Goal: Download file/media

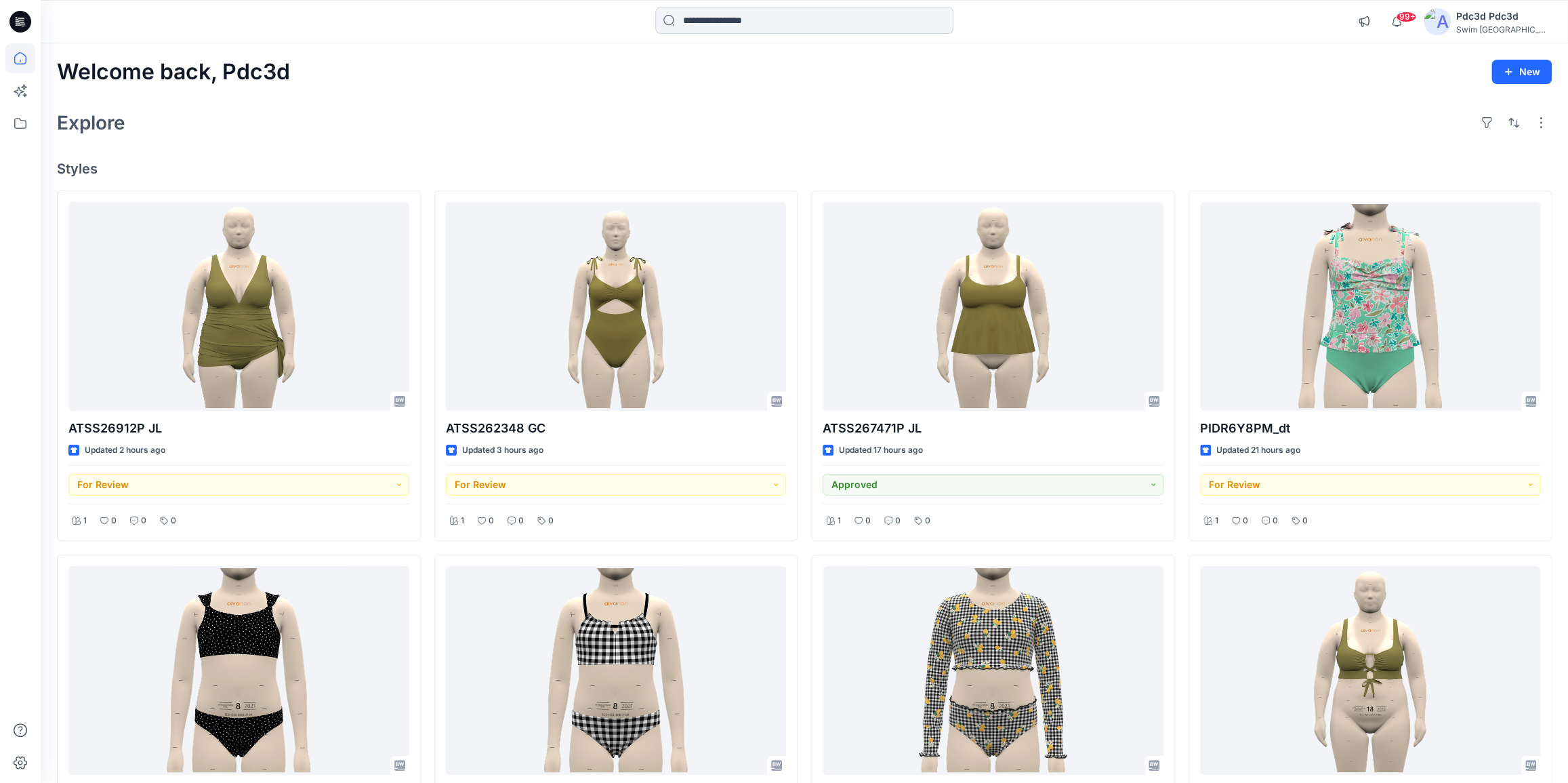
click at [745, 25] on input at bounding box center [804, 20] width 298 height 27
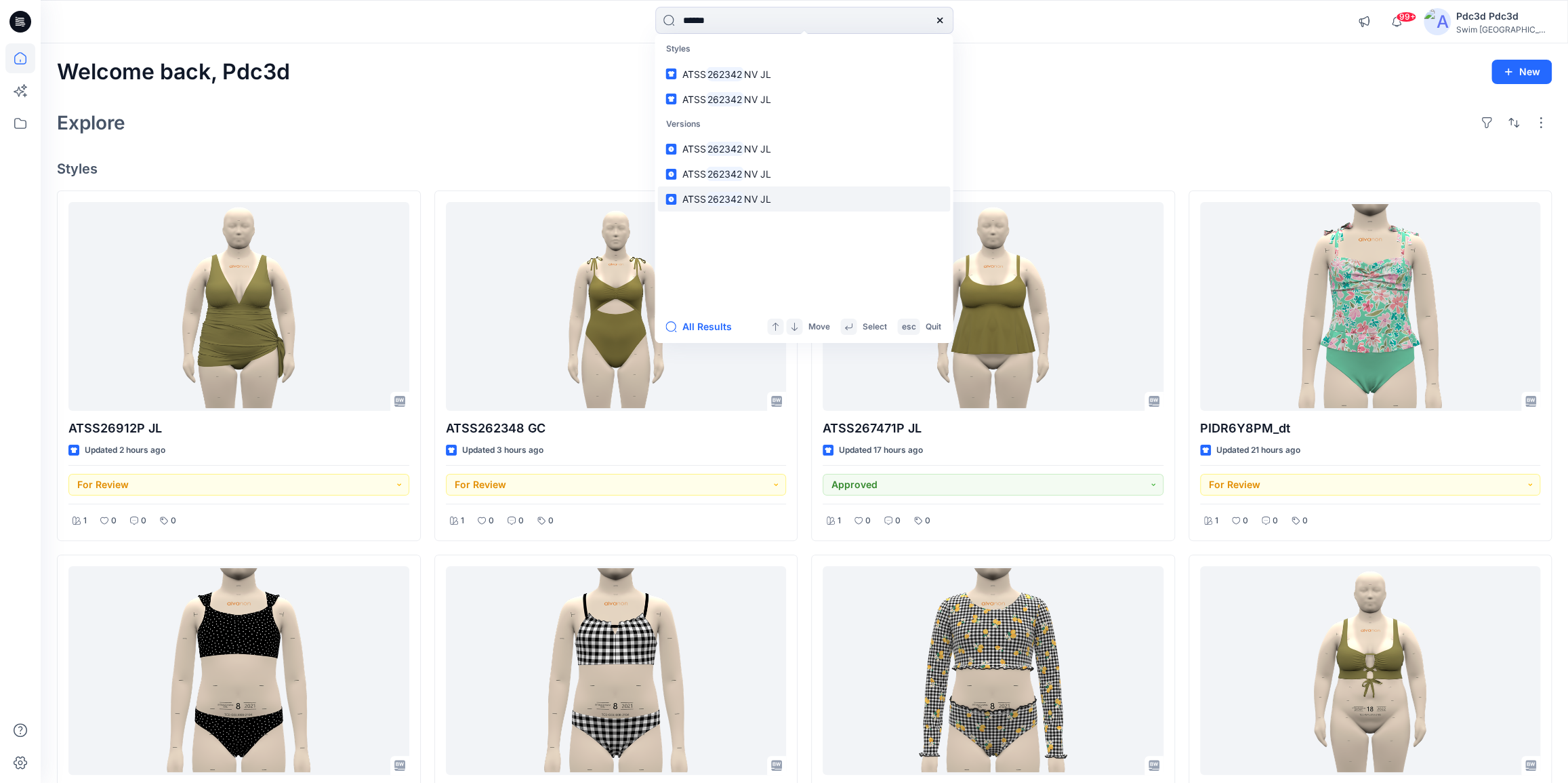
type input "******"
click at [752, 200] on span "NV JL" at bounding box center [757, 199] width 27 height 12
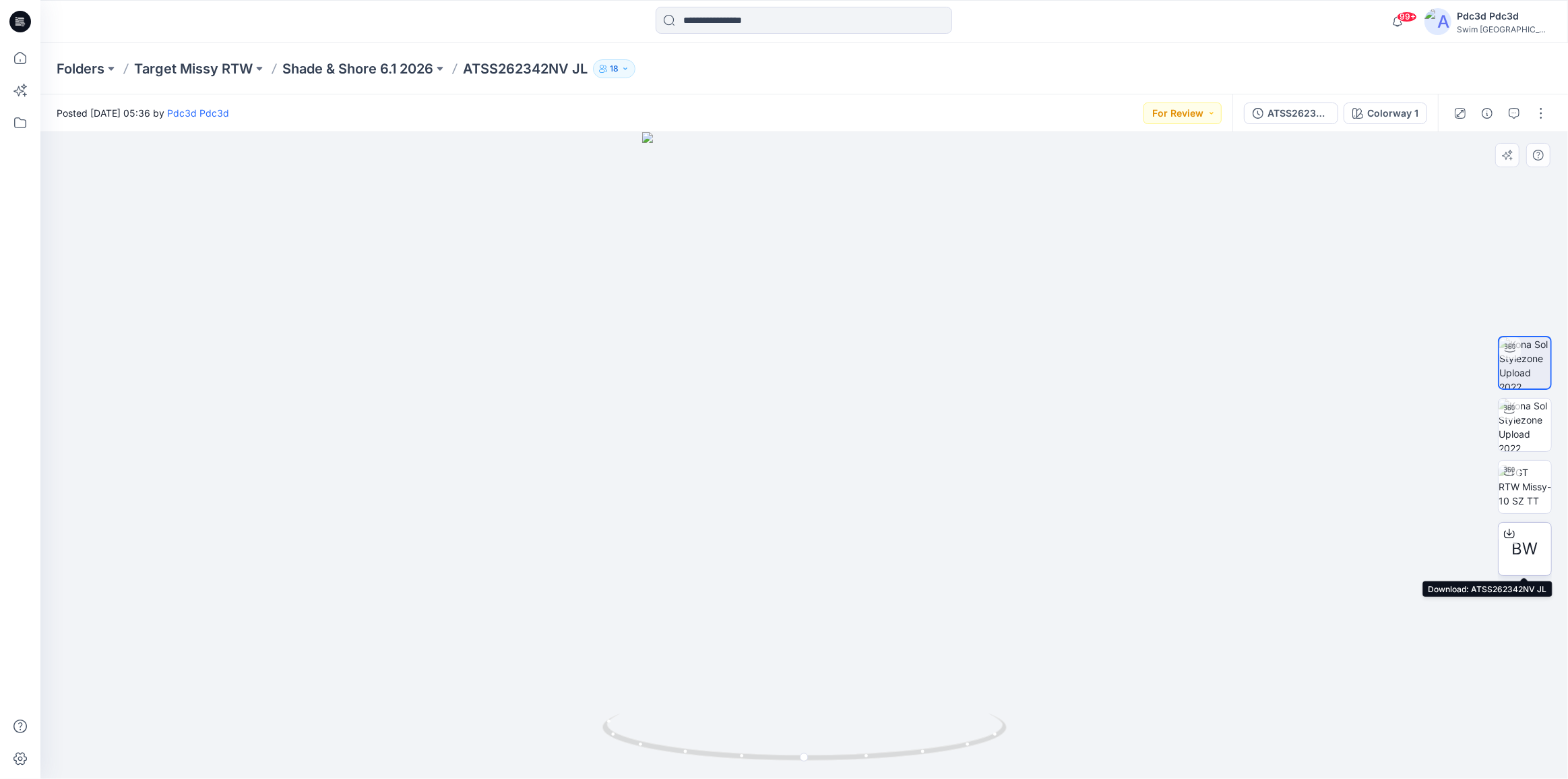
click at [1505, 528] on icon at bounding box center [1509, 533] width 11 height 11
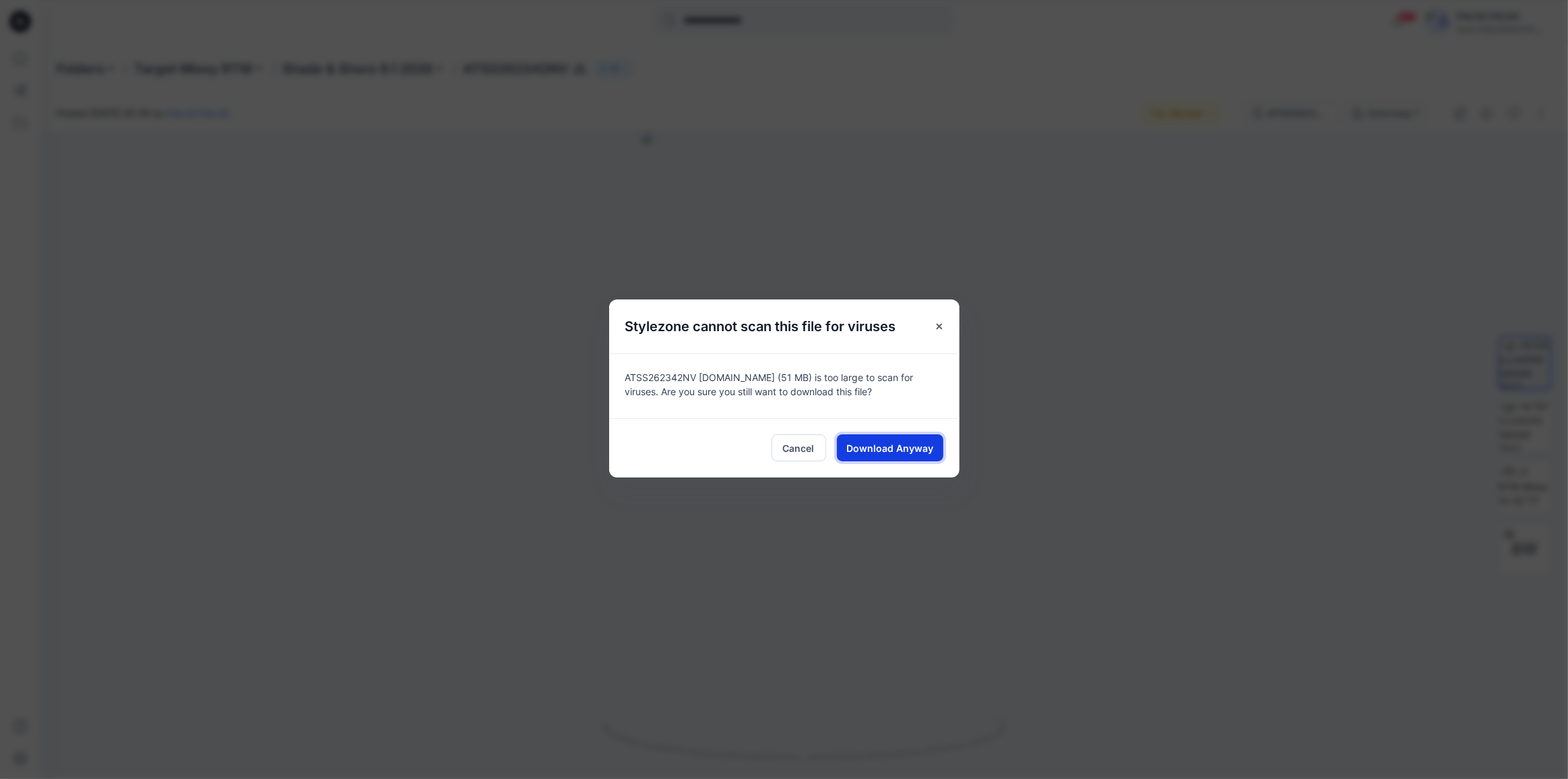
click at [908, 452] on span "Download Anyway" at bounding box center [890, 448] width 87 height 14
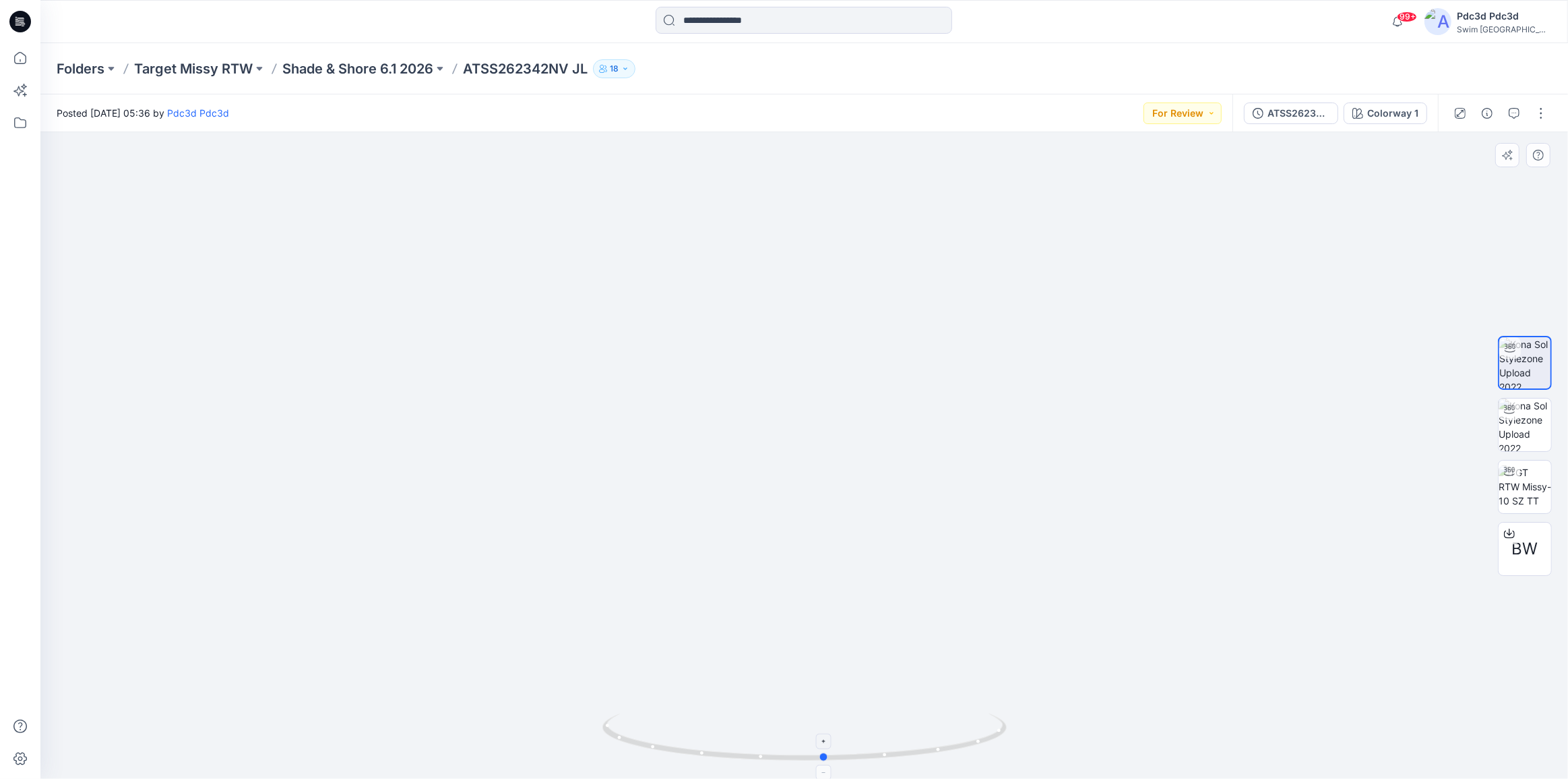
drag, startPoint x: 943, startPoint y: 755, endPoint x: 964, endPoint y: 759, distance: 21.4
click at [964, 759] on icon at bounding box center [806, 738] width 407 height 51
click at [1266, 103] on button "ATSS262342NV JL" at bounding box center [1290, 114] width 94 height 22
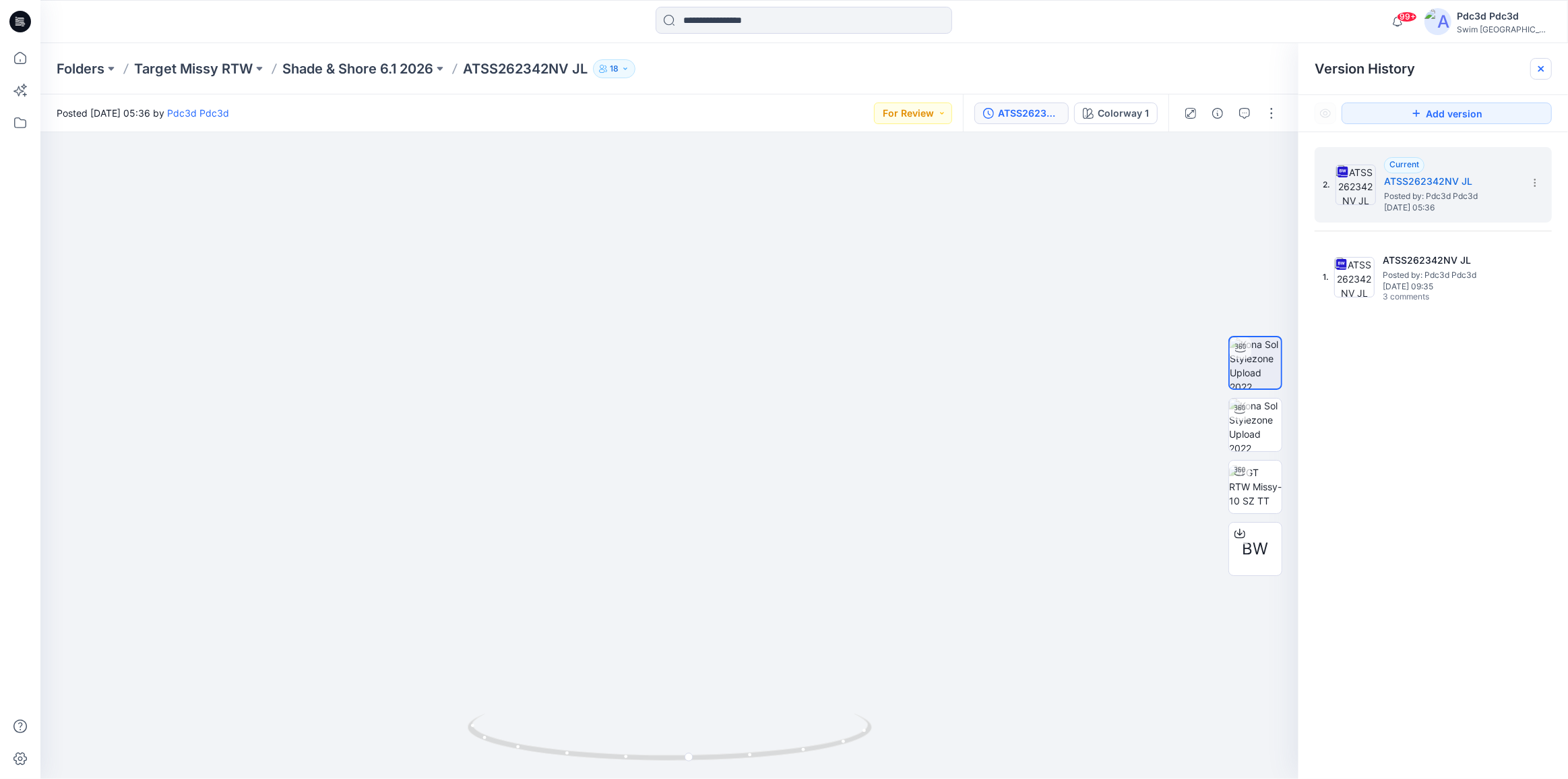
click at [1544, 67] on icon at bounding box center [1540, 68] width 11 height 11
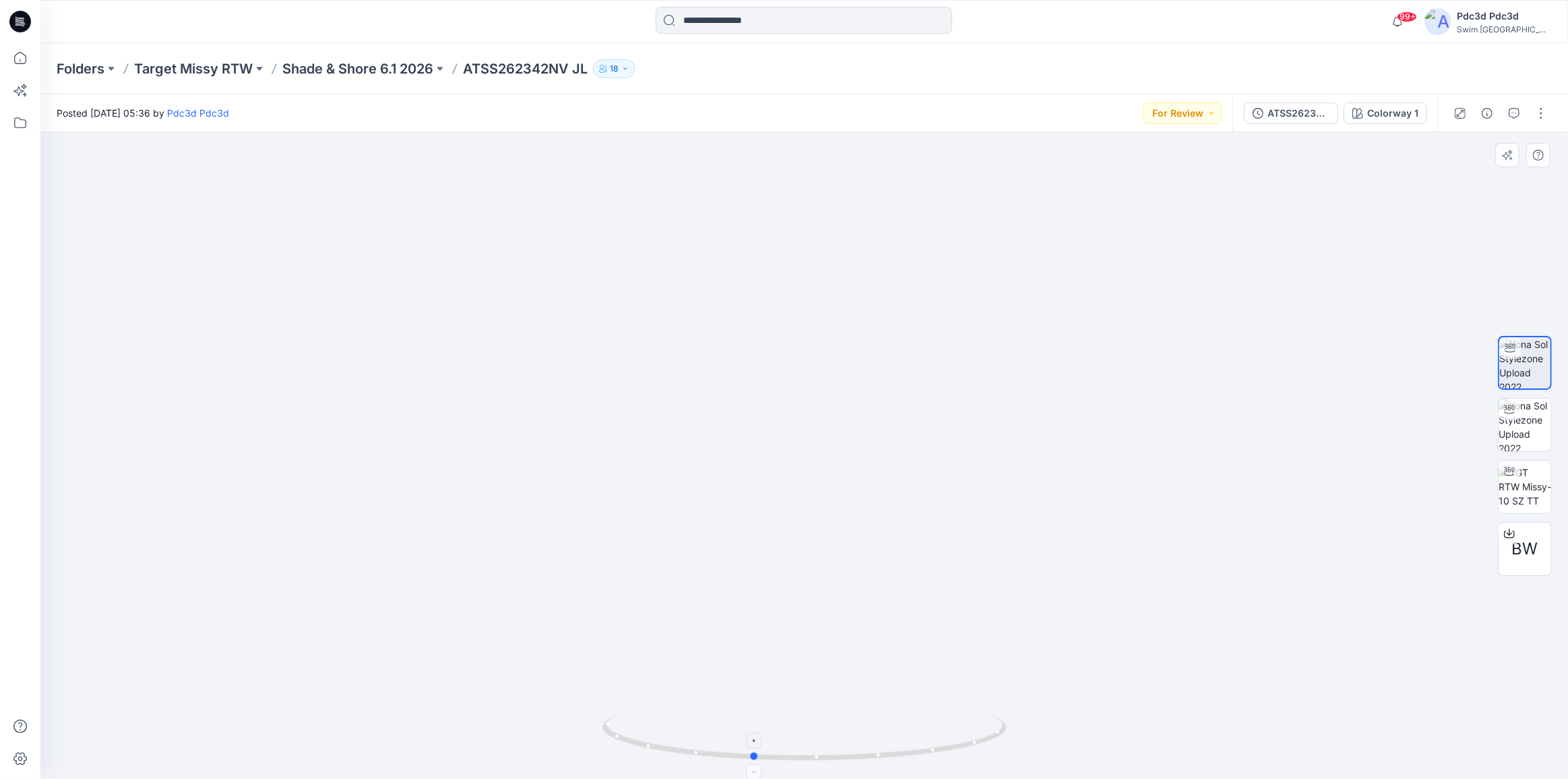
drag, startPoint x: 939, startPoint y: 755, endPoint x: 912, endPoint y: 754, distance: 27.0
click at [902, 754] on icon at bounding box center [806, 738] width 407 height 51
drag, startPoint x: 698, startPoint y: 756, endPoint x: 751, endPoint y: 761, distance: 53.2
click at [751, 761] on icon at bounding box center [806, 738] width 407 height 51
click at [23, 63] on icon at bounding box center [20, 58] width 13 height 13
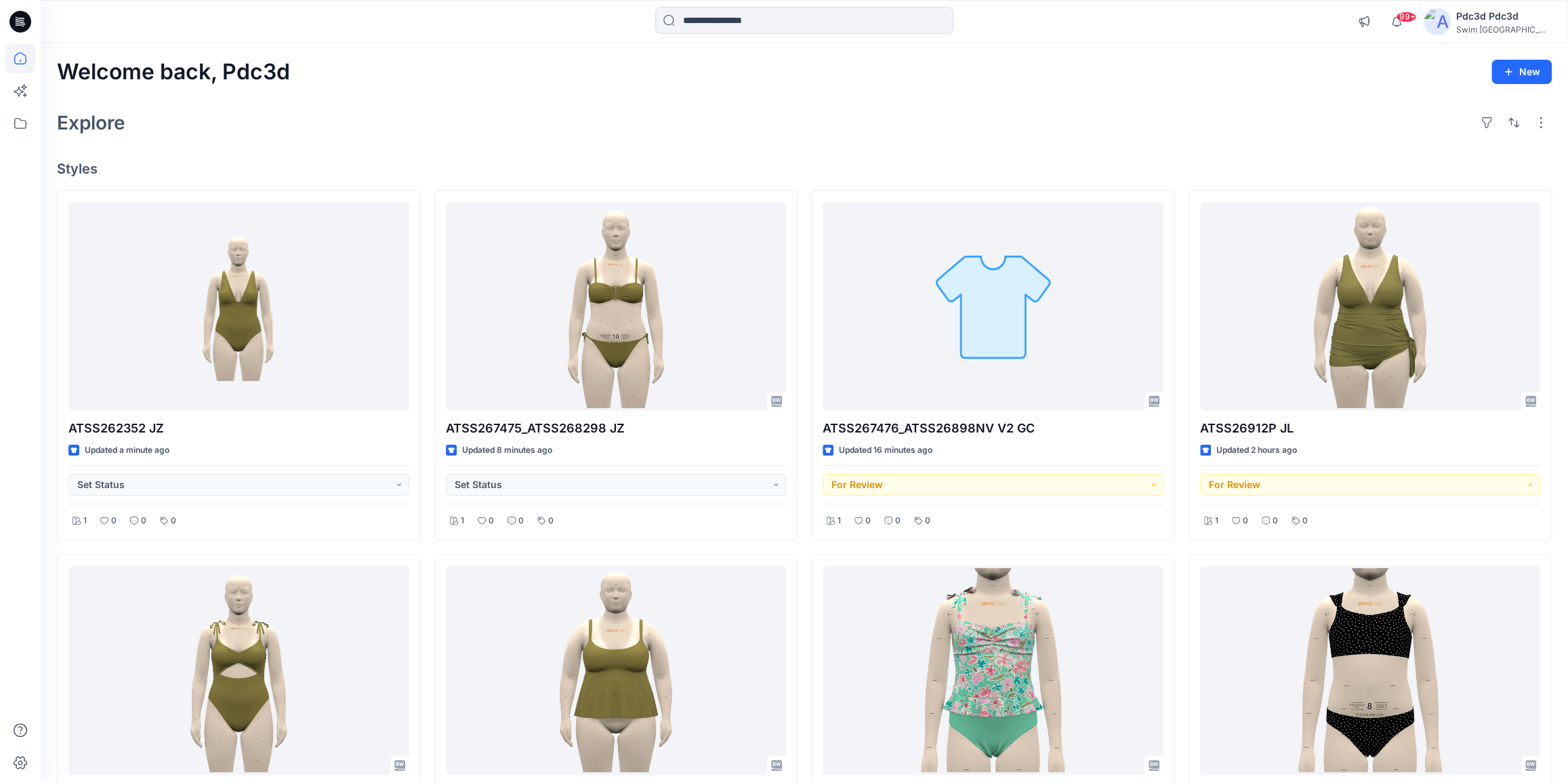
click at [713, 115] on div "Explore" at bounding box center [804, 123] width 1495 height 33
